Goal: Task Accomplishment & Management: Use online tool/utility

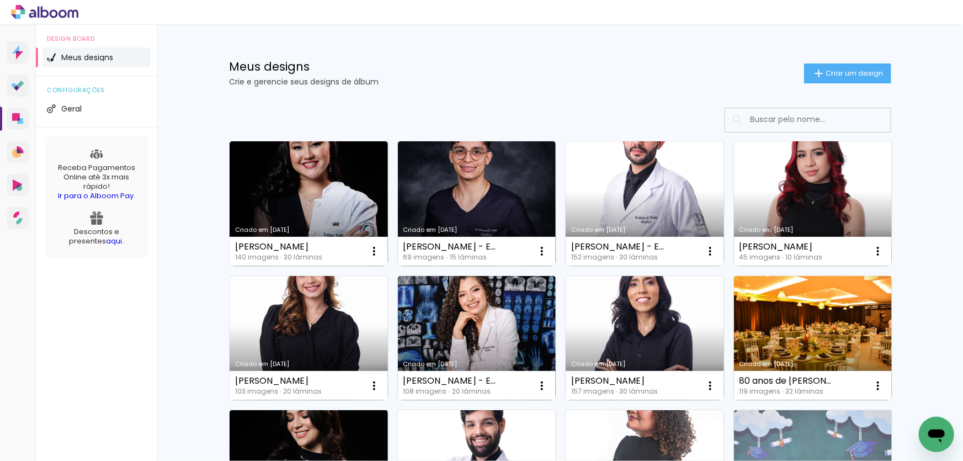
click at [533, 72] on h1 "Meus designs" at bounding box center [516, 67] width 575 height 12
click at [751, 124] on input at bounding box center [823, 119] width 157 height 23
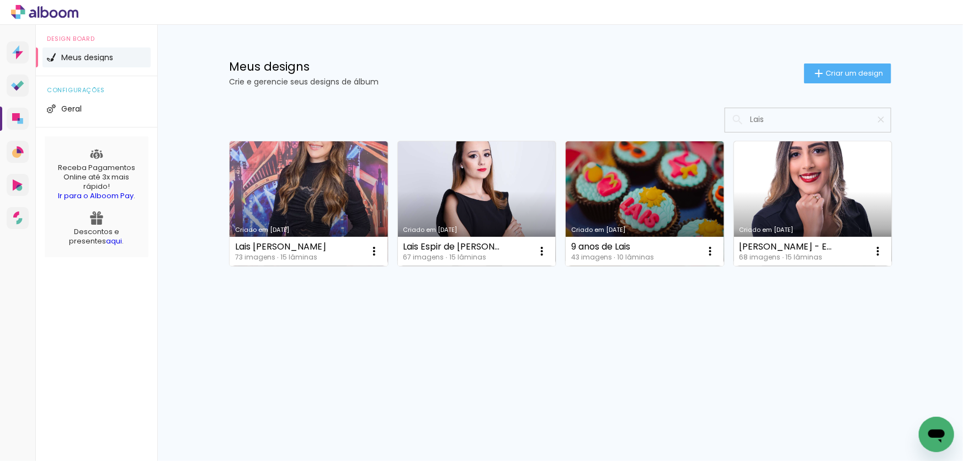
type input "Lais"
type paper-input "Lais"
drag, startPoint x: 777, startPoint y: 121, endPoint x: 690, endPoint y: 132, distance: 87.9
click at [690, 132] on div at bounding box center [560, 120] width 663 height 25
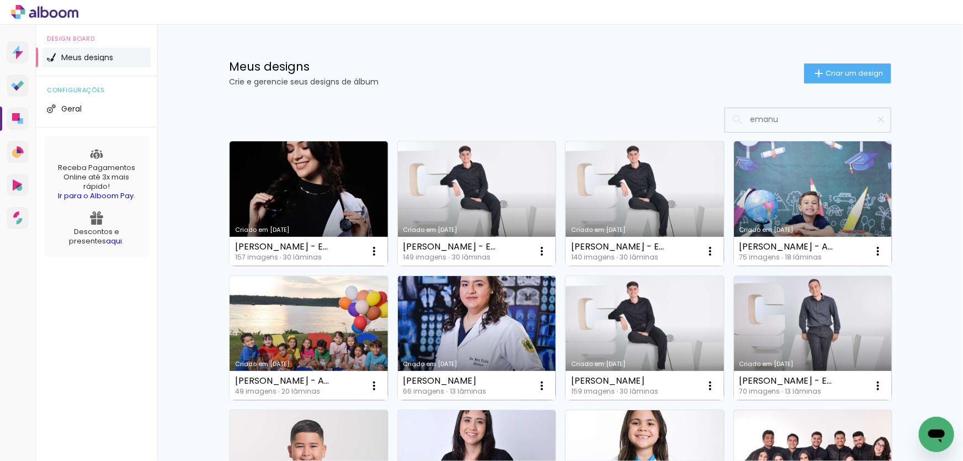
type input "emanu"
type paper-input "emanu"
click at [796, 121] on input "emanu" at bounding box center [814, 119] width 138 height 23
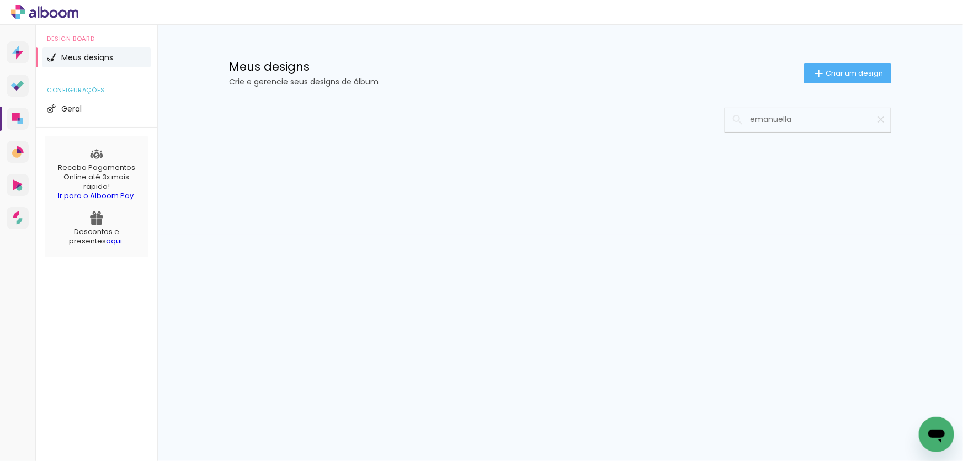
type input "emanuella"
type paper-input "emanuella"
click at [820, 124] on input "emanuella" at bounding box center [814, 119] width 138 height 23
click at [840, 119] on input "emanuella moura" at bounding box center [814, 119] width 138 height 23
click at [828, 115] on input "emanuella" at bounding box center [814, 119] width 138 height 23
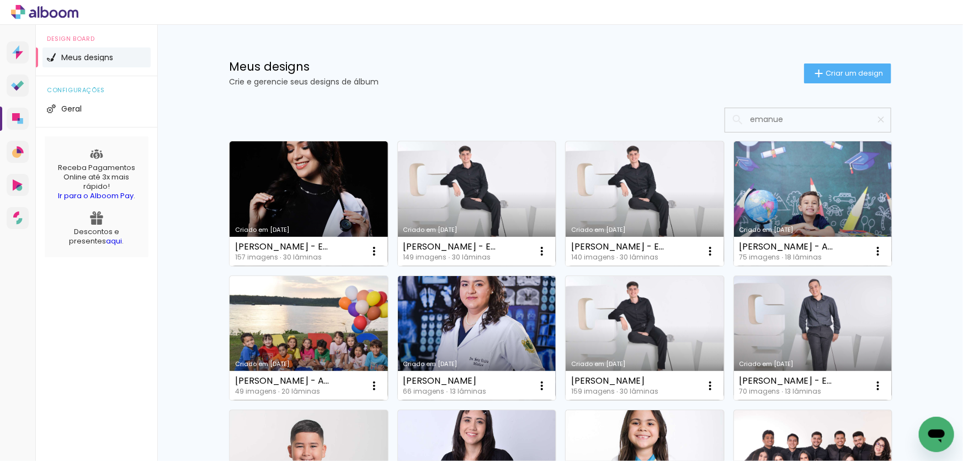
click at [798, 121] on input "emanue" at bounding box center [814, 119] width 138 height 23
click at [798, 121] on input "Emanu" at bounding box center [814, 119] width 138 height 23
type input "Emanu"
type paper-input "Emanu"
drag, startPoint x: 766, startPoint y: 126, endPoint x: 649, endPoint y: 135, distance: 117.4
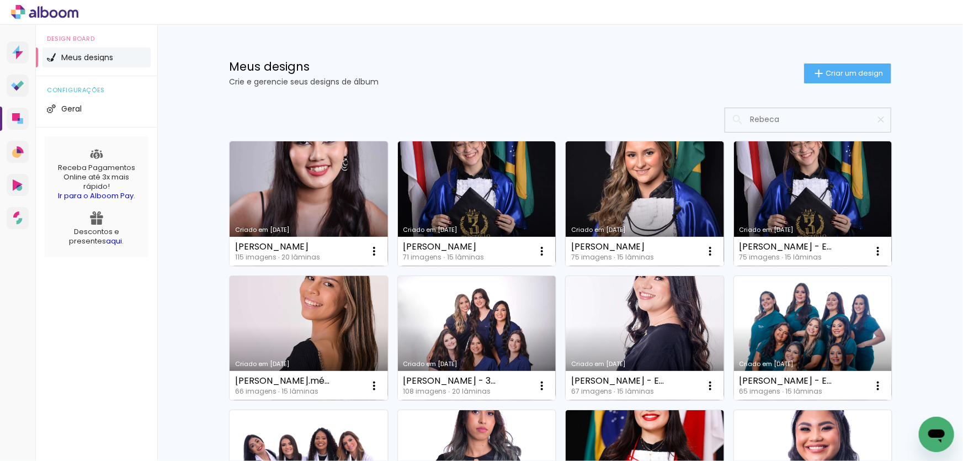
type input "Rebeca"
type paper-input "Rebeca"
click at [292, 315] on link "Criado em [DATE]" at bounding box center [309, 338] width 158 height 125
